Goal: Navigation & Orientation: Find specific page/section

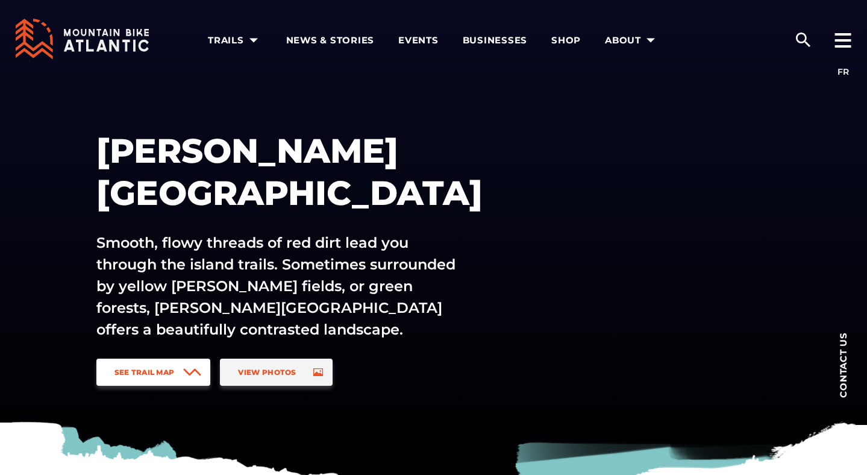
click at [186, 374] on icon at bounding box center [192, 372] width 18 height 8
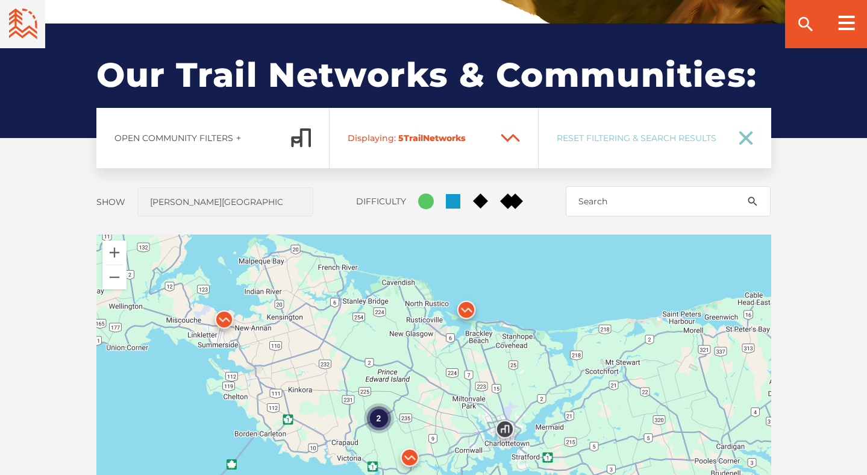
scroll to position [891, 0]
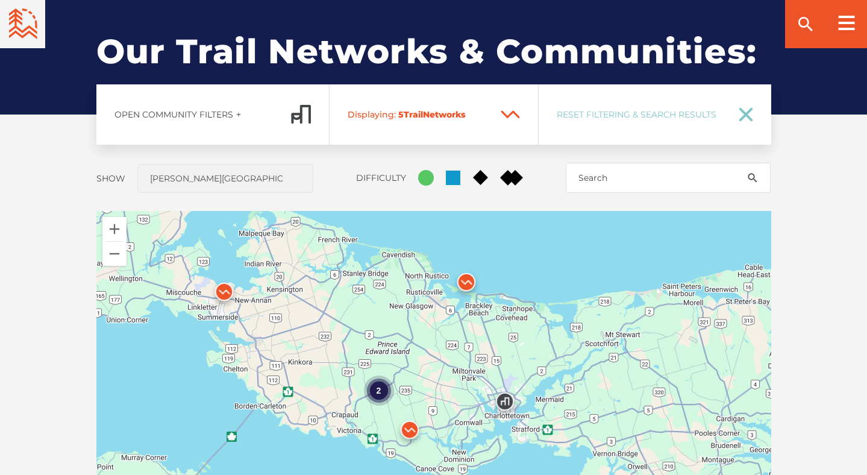
click at [475, 249] on div "2" at bounding box center [433, 422] width 675 height 422
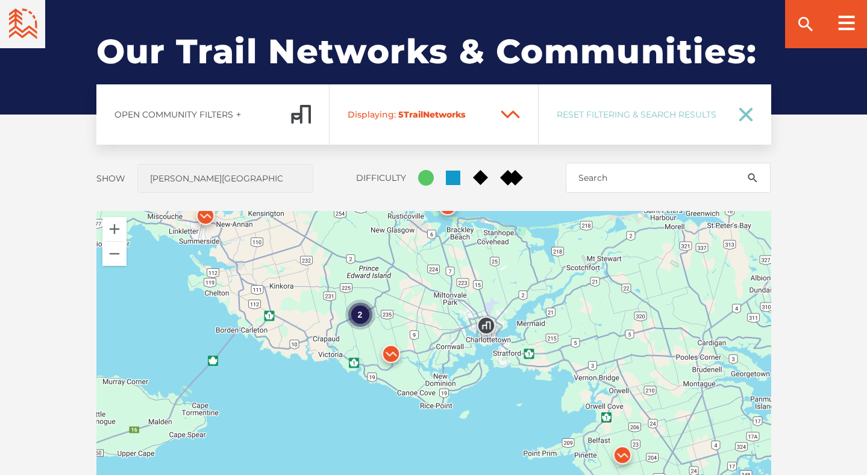
drag, startPoint x: 534, startPoint y: 301, endPoint x: 515, endPoint y: 222, distance: 80.5
click at [515, 222] on div "2" at bounding box center [433, 422] width 675 height 422
click at [621, 454] on img at bounding box center [622, 458] width 36 height 36
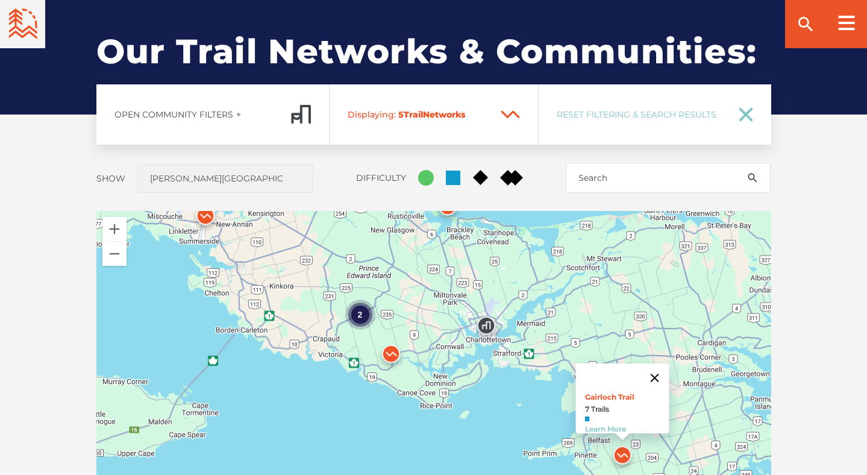
click at [663, 367] on button "Close" at bounding box center [654, 377] width 29 height 29
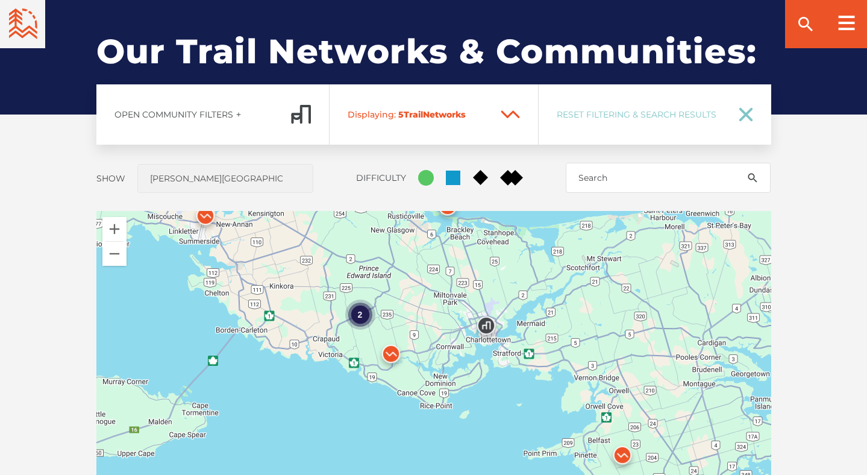
click at [393, 354] on img at bounding box center [391, 357] width 36 height 36
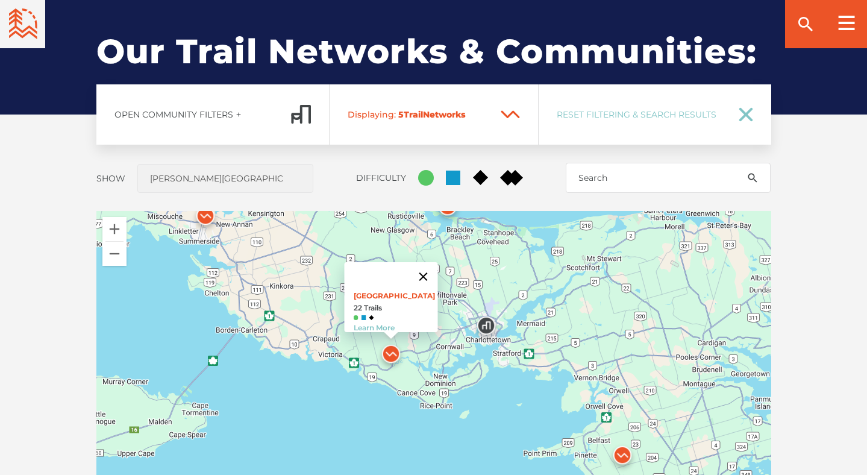
click at [434, 268] on button "Close" at bounding box center [422, 276] width 29 height 29
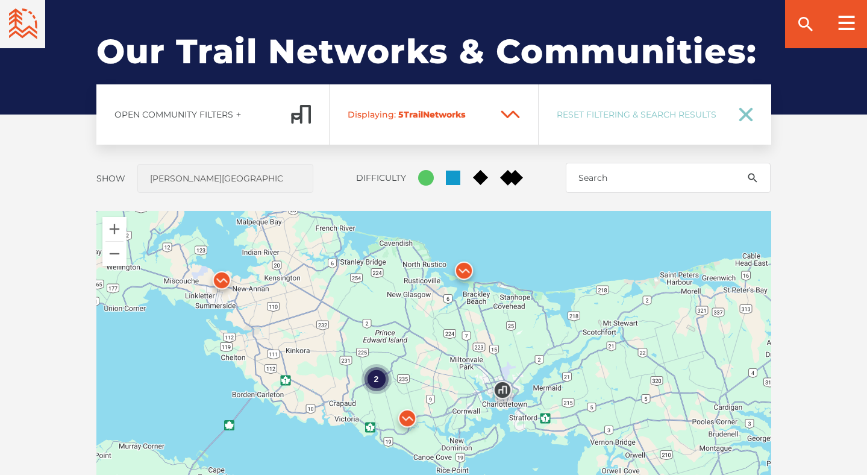
drag, startPoint x: 414, startPoint y: 283, endPoint x: 431, endPoint y: 349, distance: 68.2
click at [431, 349] on div "2" at bounding box center [433, 422] width 675 height 422
click at [465, 270] on img at bounding box center [464, 273] width 36 height 36
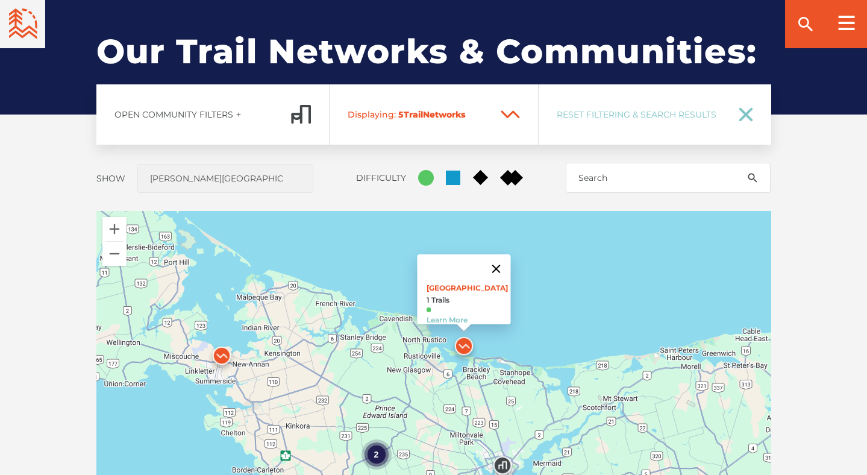
click at [502, 261] on button "Close" at bounding box center [495, 268] width 29 height 29
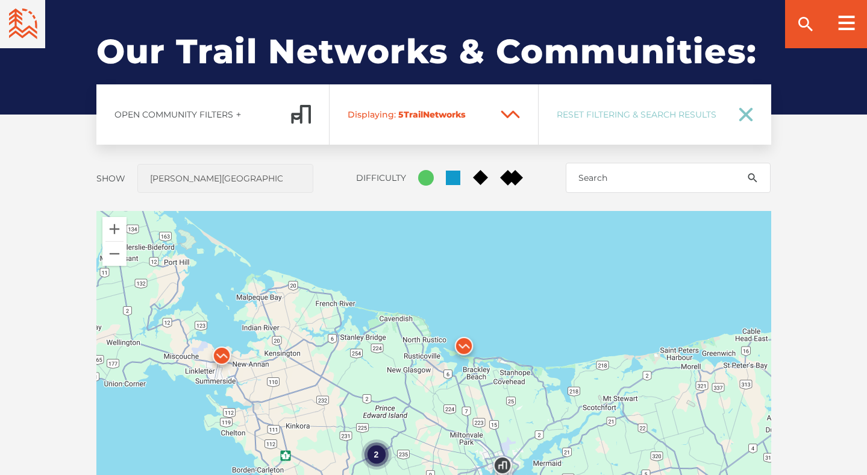
click at [226, 355] on img at bounding box center [222, 358] width 36 height 36
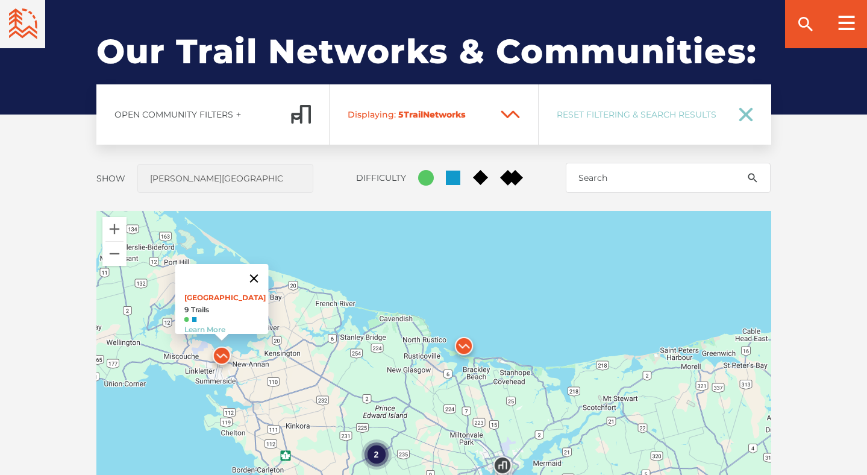
click at [260, 271] on button "Close" at bounding box center [253, 278] width 29 height 29
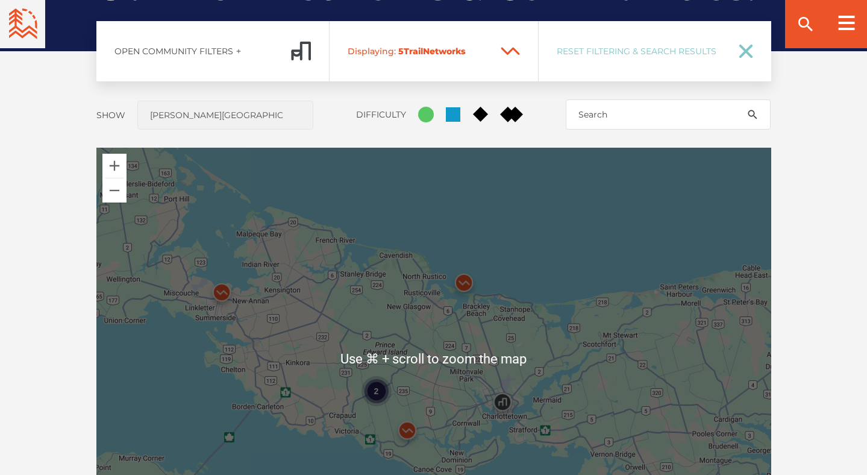
scroll to position [970, 0]
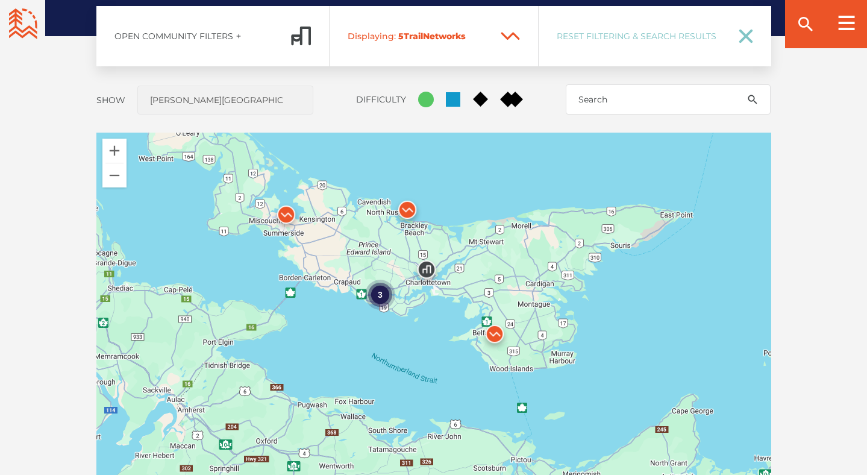
drag, startPoint x: 463, startPoint y: 361, endPoint x: 452, endPoint y: 248, distance: 114.3
click at [452, 248] on div "3" at bounding box center [433, 344] width 675 height 422
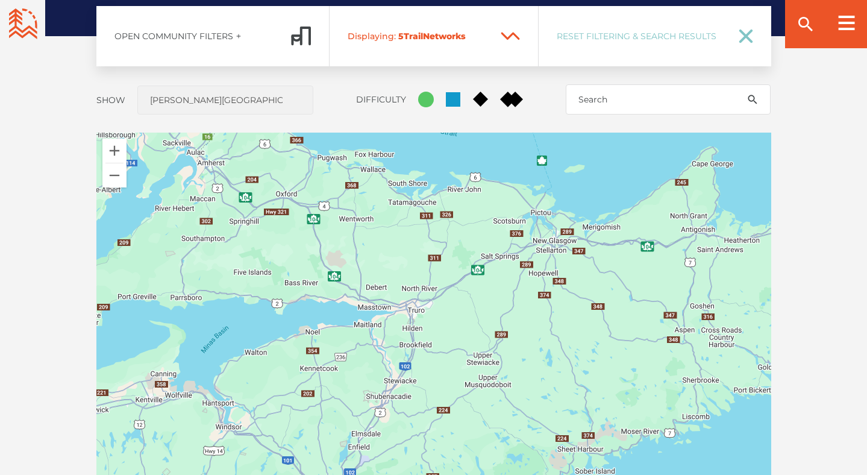
drag, startPoint x: 476, startPoint y: 371, endPoint x: 507, endPoint y: 169, distance: 204.8
click at [507, 169] on div "3" at bounding box center [433, 344] width 675 height 422
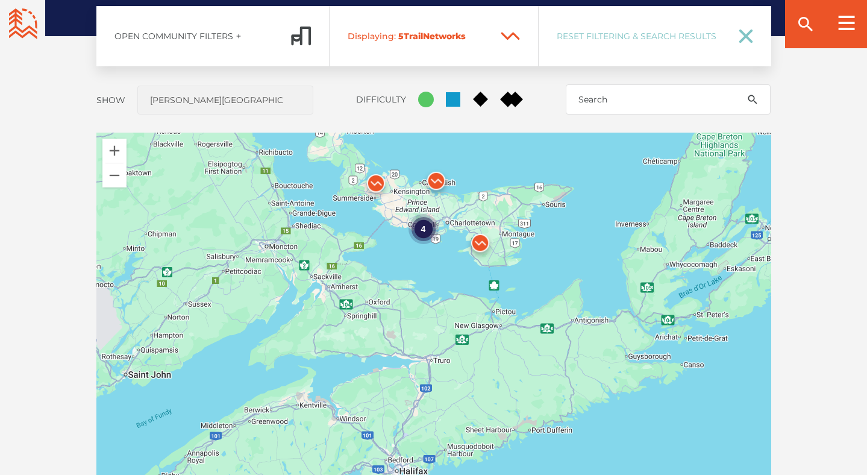
drag, startPoint x: 423, startPoint y: 251, endPoint x: 429, endPoint y: 340, distance: 88.8
click at [429, 340] on div "4" at bounding box center [433, 344] width 675 height 422
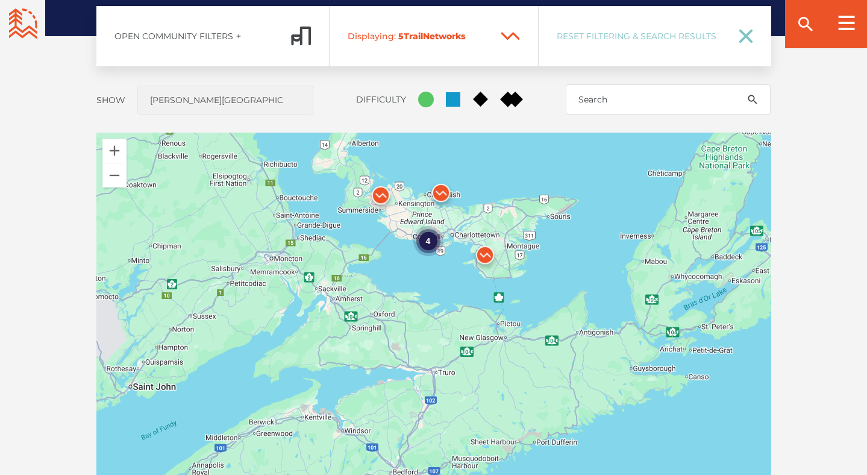
drag, startPoint x: 60, startPoint y: 131, endPoint x: 61, endPoint y: 170, distance: 39.2
click at [61, 169] on div "Open Community Filters Displaying: 5 Trail Network s Reset Filtering & Search R…" at bounding box center [433, 314] width 843 height 616
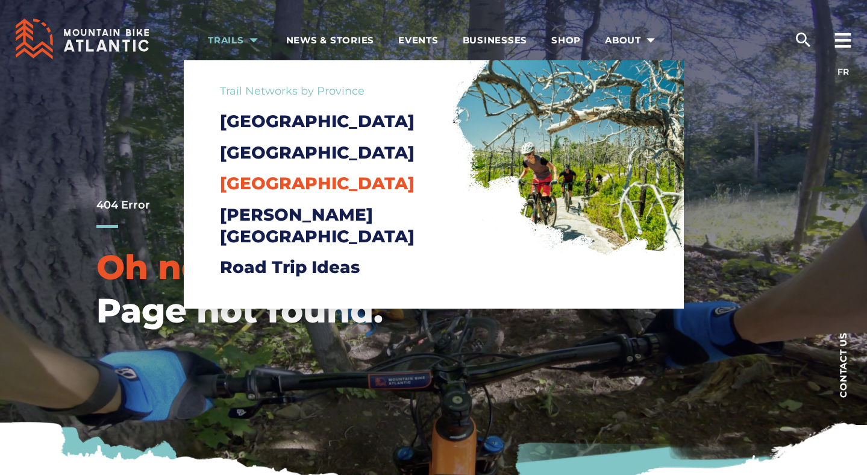
click at [281, 193] on span "[GEOGRAPHIC_DATA]" at bounding box center [317, 183] width 195 height 20
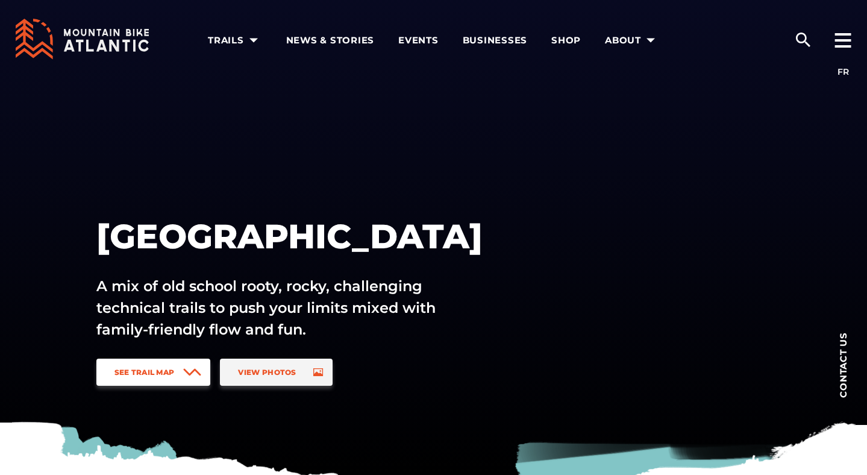
click at [204, 360] on link "See Trail Map" at bounding box center [153, 371] width 114 height 27
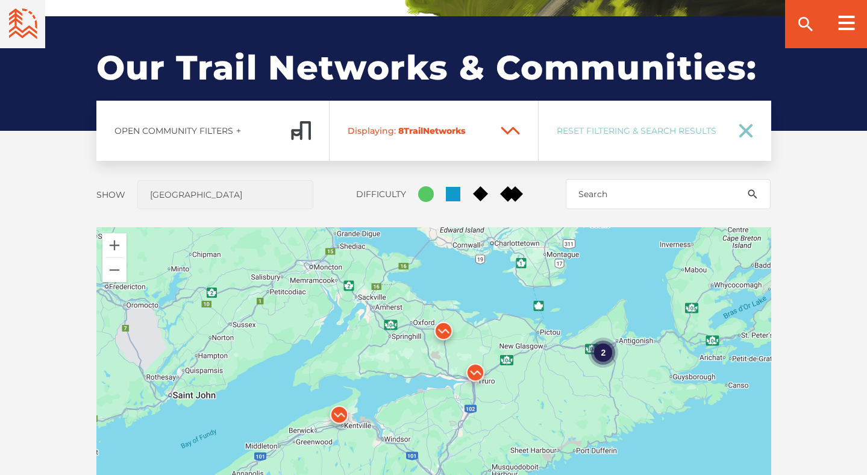
scroll to position [891, 0]
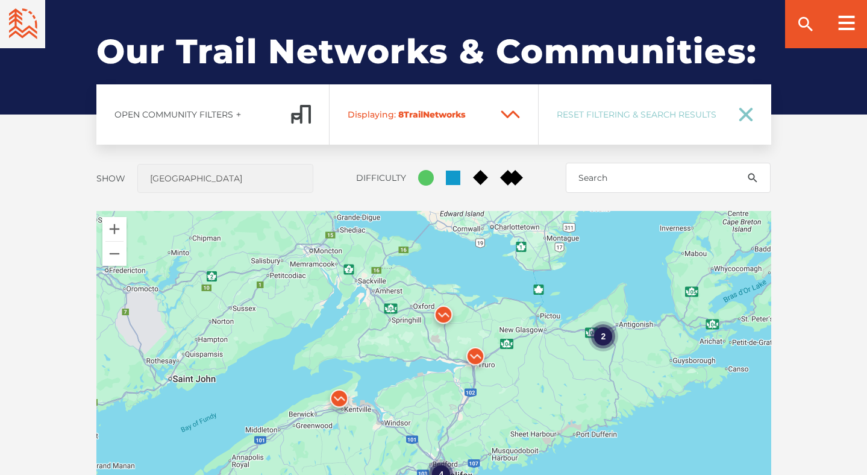
click at [443, 308] on img at bounding box center [443, 317] width 36 height 36
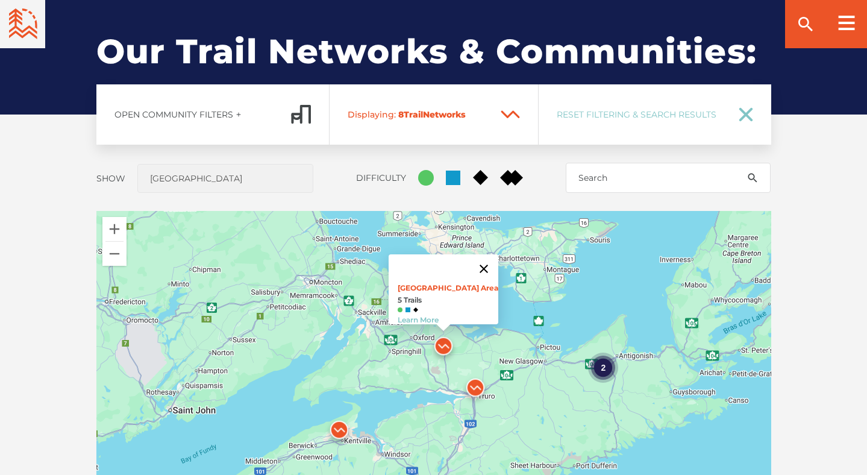
click at [481, 261] on button "Close" at bounding box center [483, 268] width 29 height 29
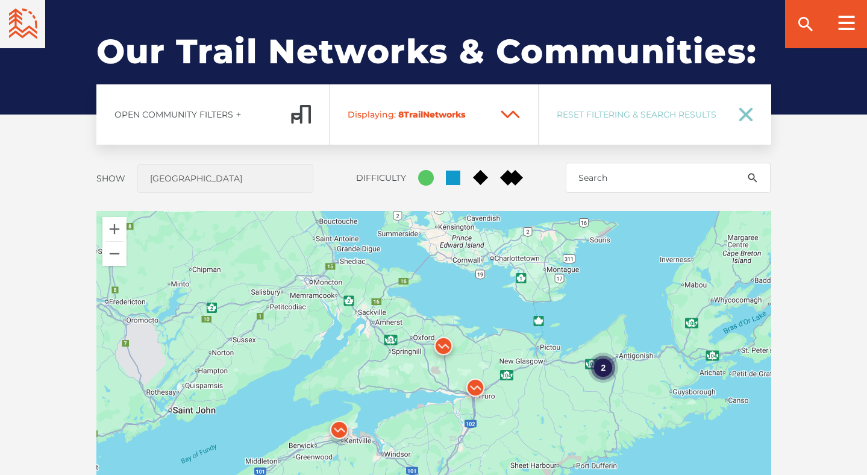
click at [476, 387] on img at bounding box center [475, 390] width 36 height 36
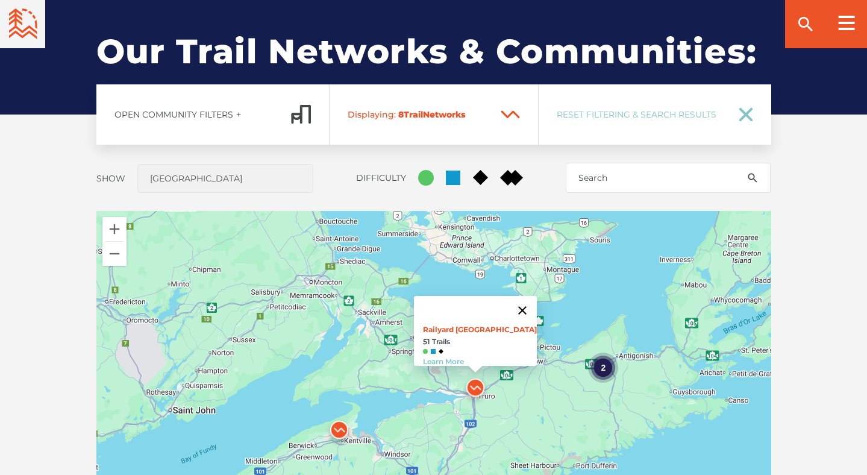
click at [523, 300] on button "Close" at bounding box center [522, 310] width 29 height 29
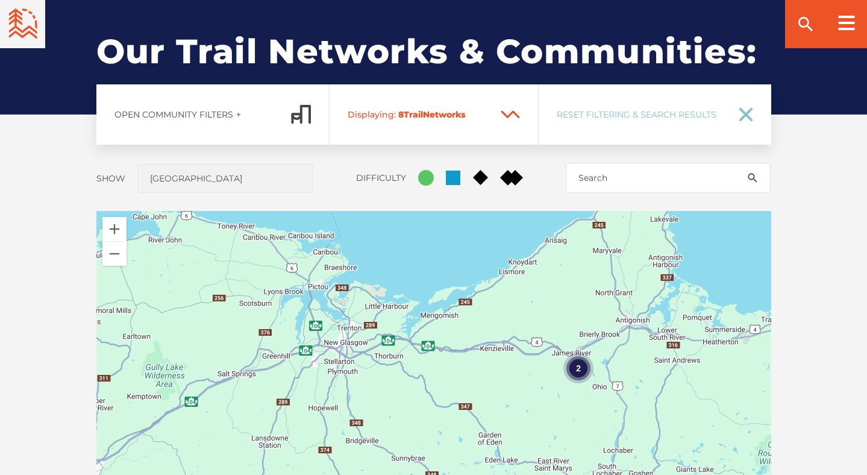
click at [579, 366] on div "2" at bounding box center [578, 368] width 30 height 30
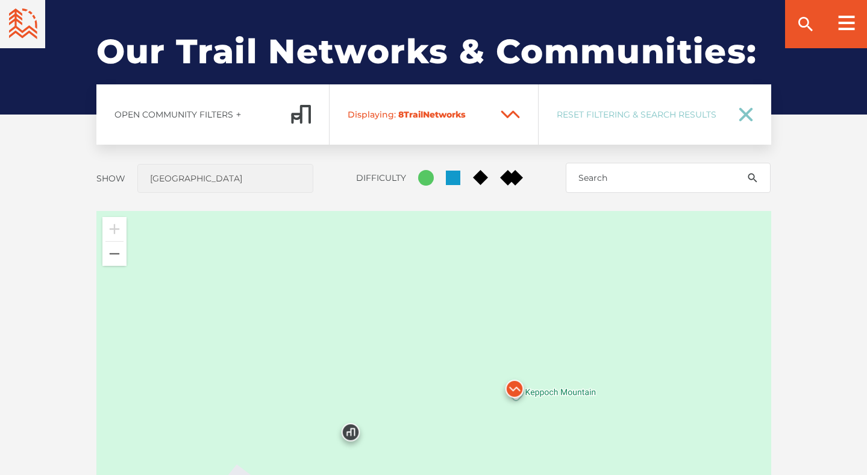
click at [511, 392] on img at bounding box center [514, 391] width 36 height 36
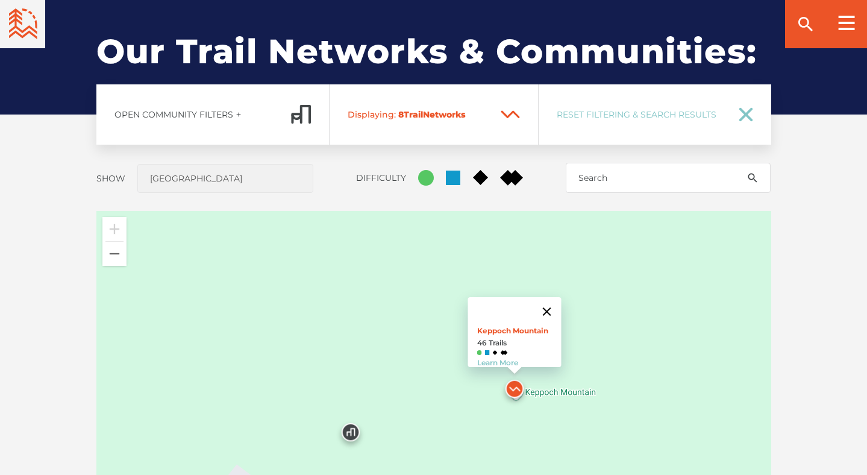
click at [554, 300] on button "Close" at bounding box center [546, 311] width 29 height 29
